Goal: Task Accomplishment & Management: Manage account settings

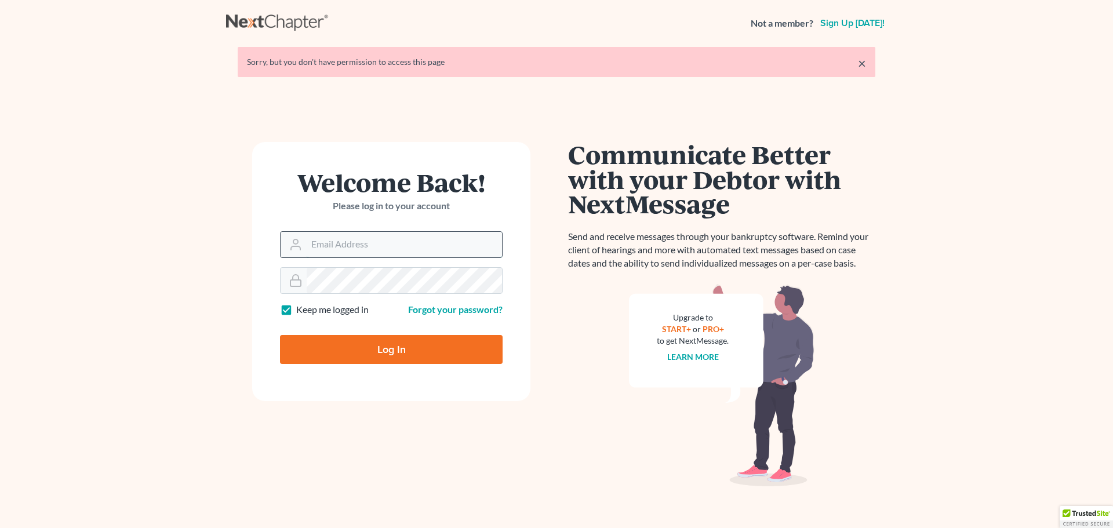
drag, startPoint x: 0, startPoint y: 0, endPoint x: 442, endPoint y: 257, distance: 511.4
click at [439, 256] on input "Email Address" at bounding box center [404, 245] width 195 height 26
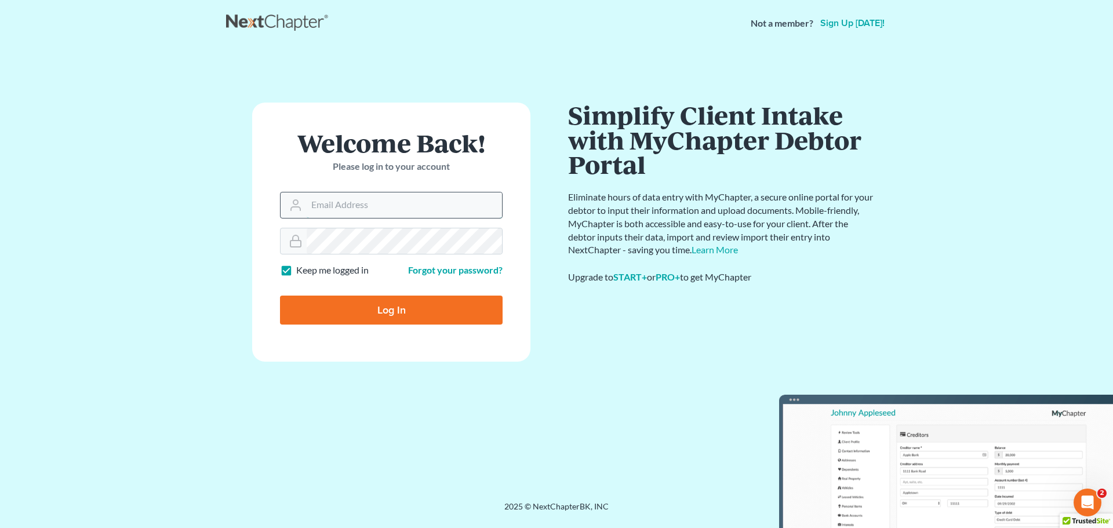
type input "[PERSON_NAME][EMAIL_ADDRESS][DOMAIN_NAME]"
click at [404, 321] on input "Log In" at bounding box center [391, 310] width 223 height 29
type input "Thinking..."
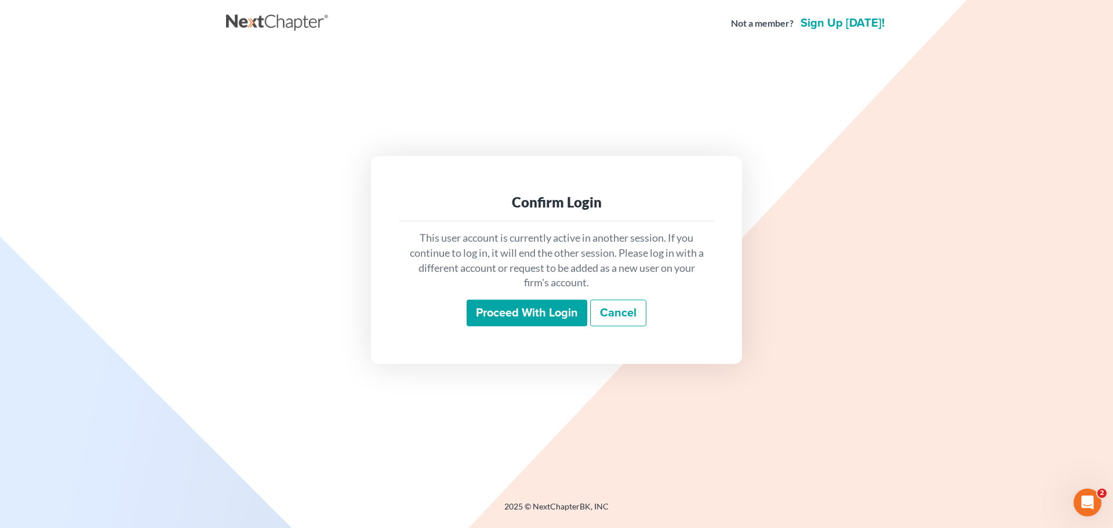
click at [507, 311] on input "Proceed with login" at bounding box center [527, 313] width 121 height 27
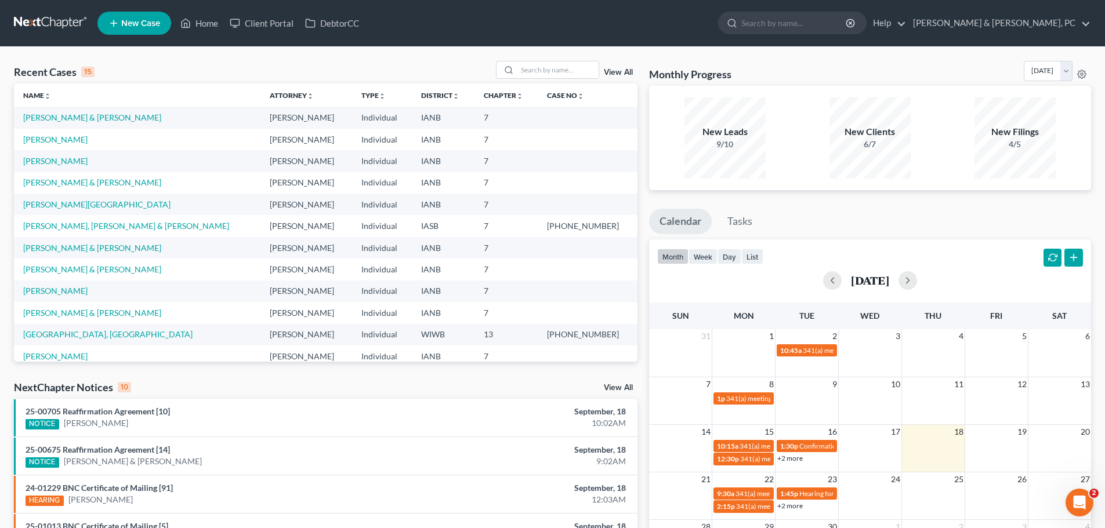
click at [607, 70] on link "View All" at bounding box center [618, 72] width 29 height 8
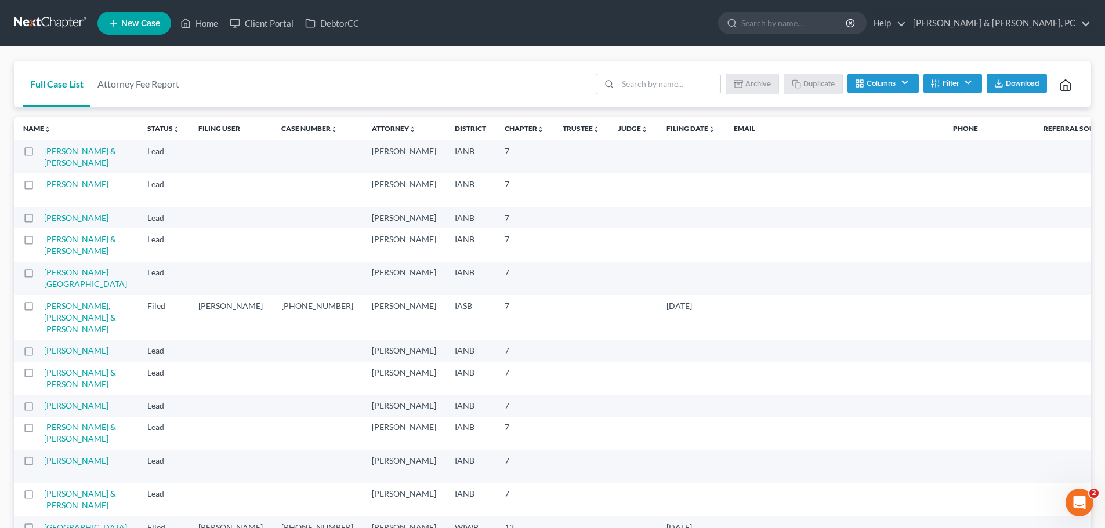
click at [948, 88] on button "Filter" at bounding box center [952, 84] width 59 height 20
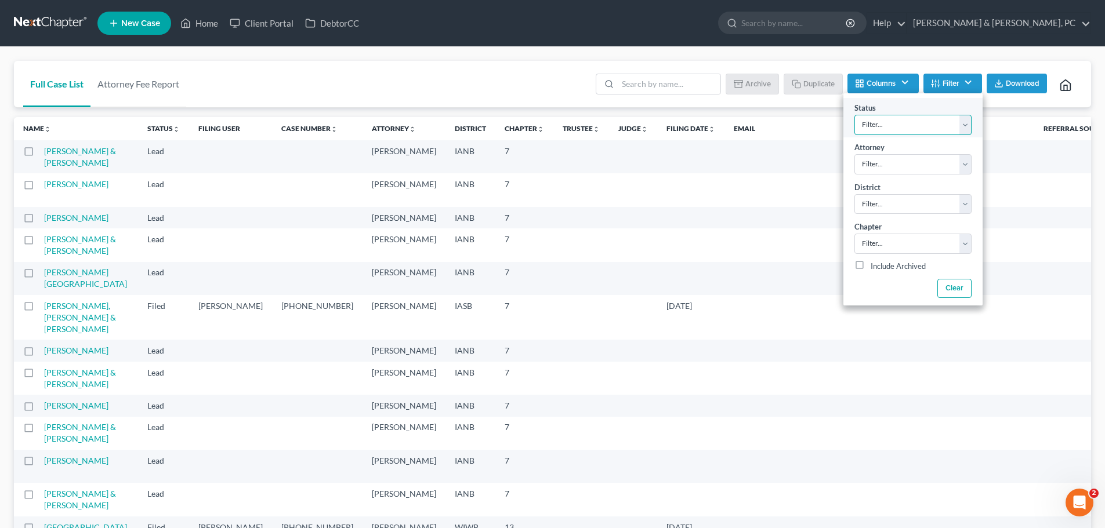
click at [942, 127] on select "Filter... Discharged Dismissed Filed Filed / Pre 341 Final Course Needed Inacti…" at bounding box center [912, 125] width 117 height 20
click at [393, 86] on div "Full Case List Attorney Fee Report Batch Download Archive Un-archive Duplicate …" at bounding box center [552, 84] width 1077 height 47
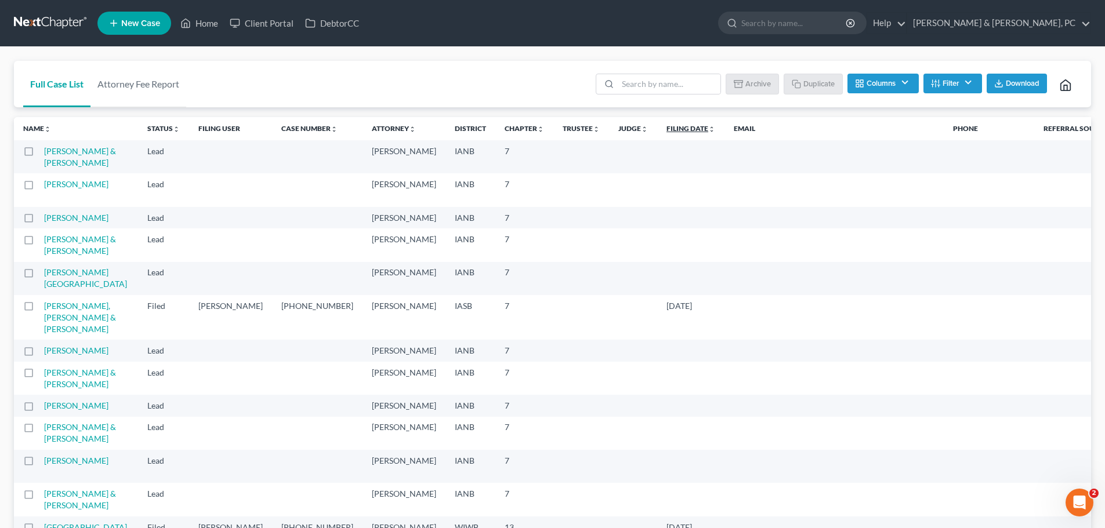
click at [666, 125] on link "Filing Date unfold_more expand_more expand_less" at bounding box center [690, 128] width 49 height 9
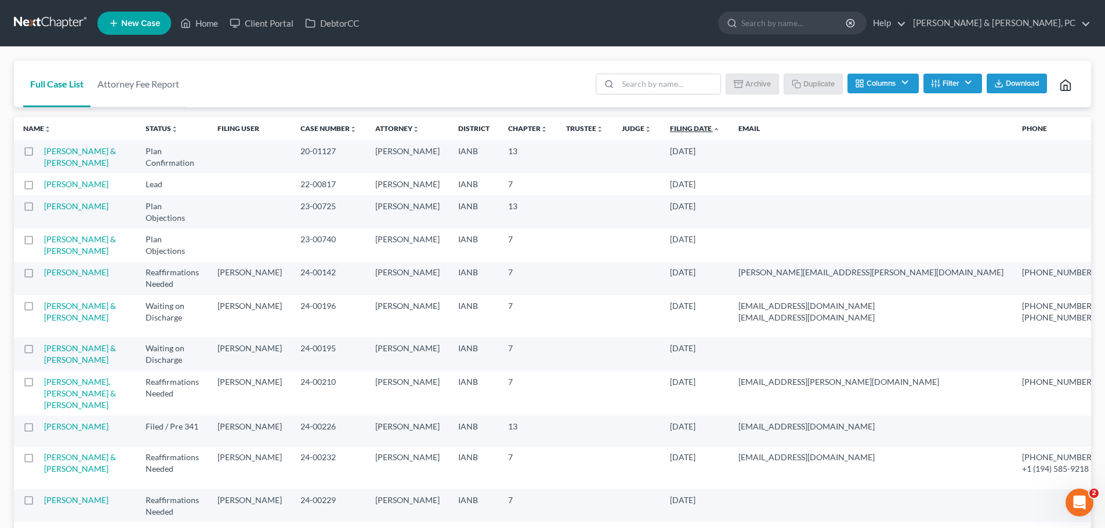
click at [670, 130] on link "Filing Date unfold_more expand_more expand_less" at bounding box center [695, 128] width 50 height 9
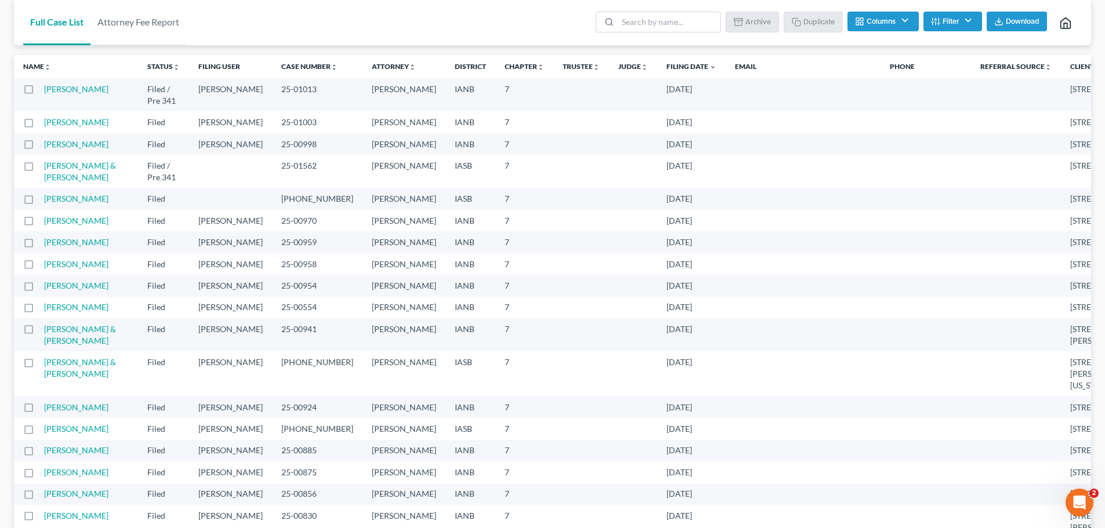
scroll to position [116, 0]
